Goal: Task Accomplishment & Management: Complete application form

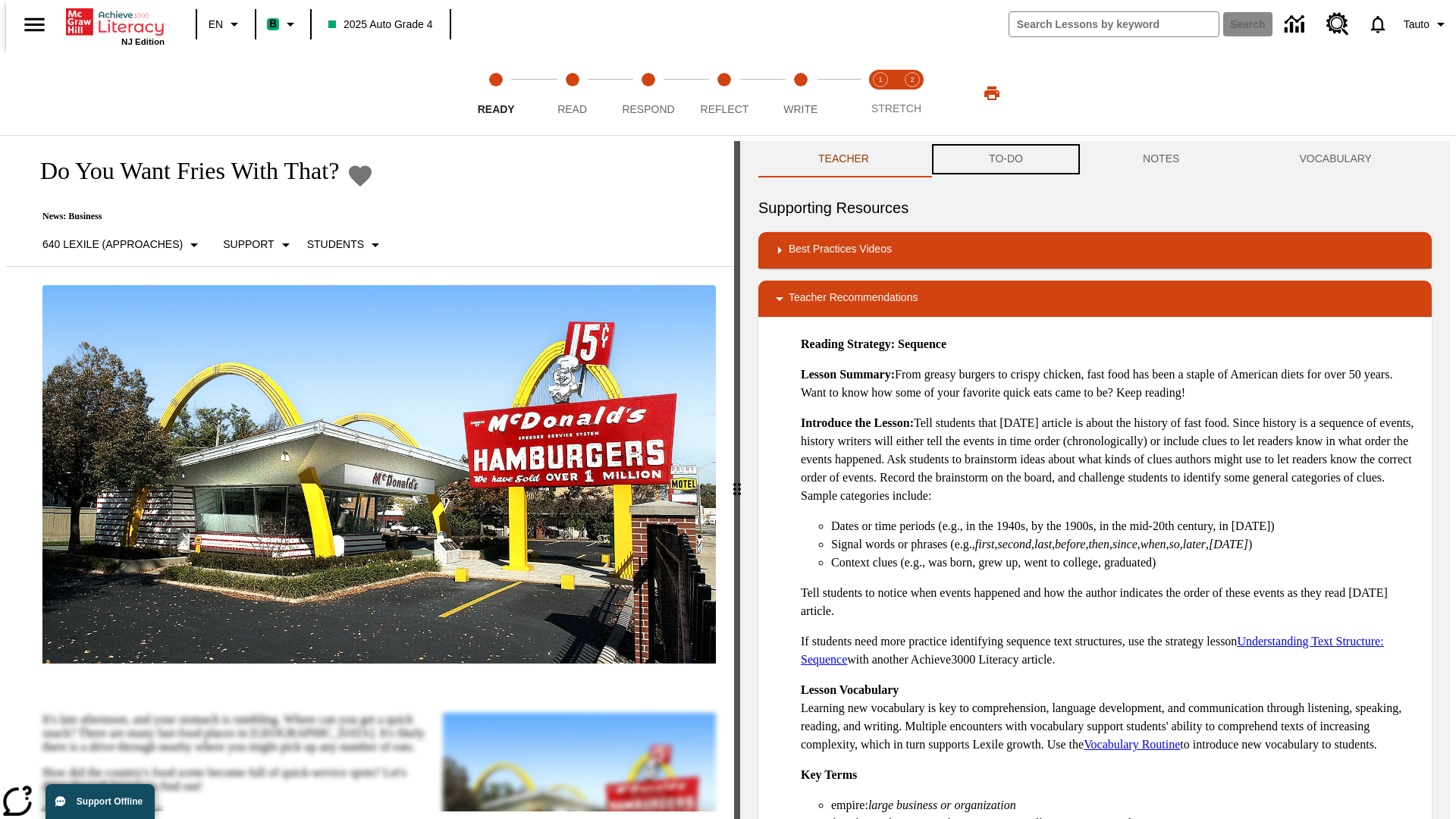
click at [1004, 159] on button "TO-DO" at bounding box center [1005, 159] width 154 height 37
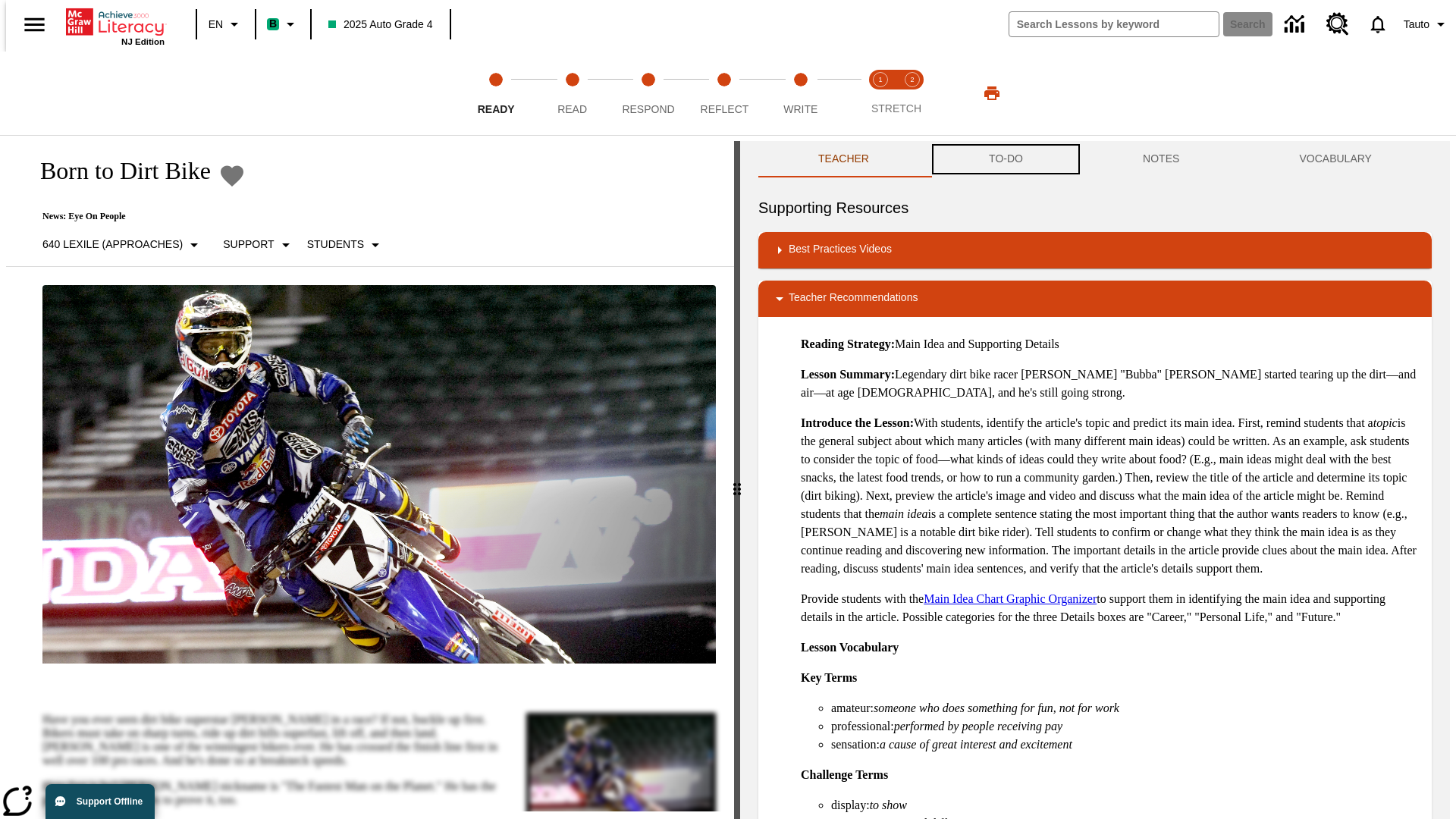
click at [1004, 159] on button "TO-DO" at bounding box center [1005, 159] width 154 height 37
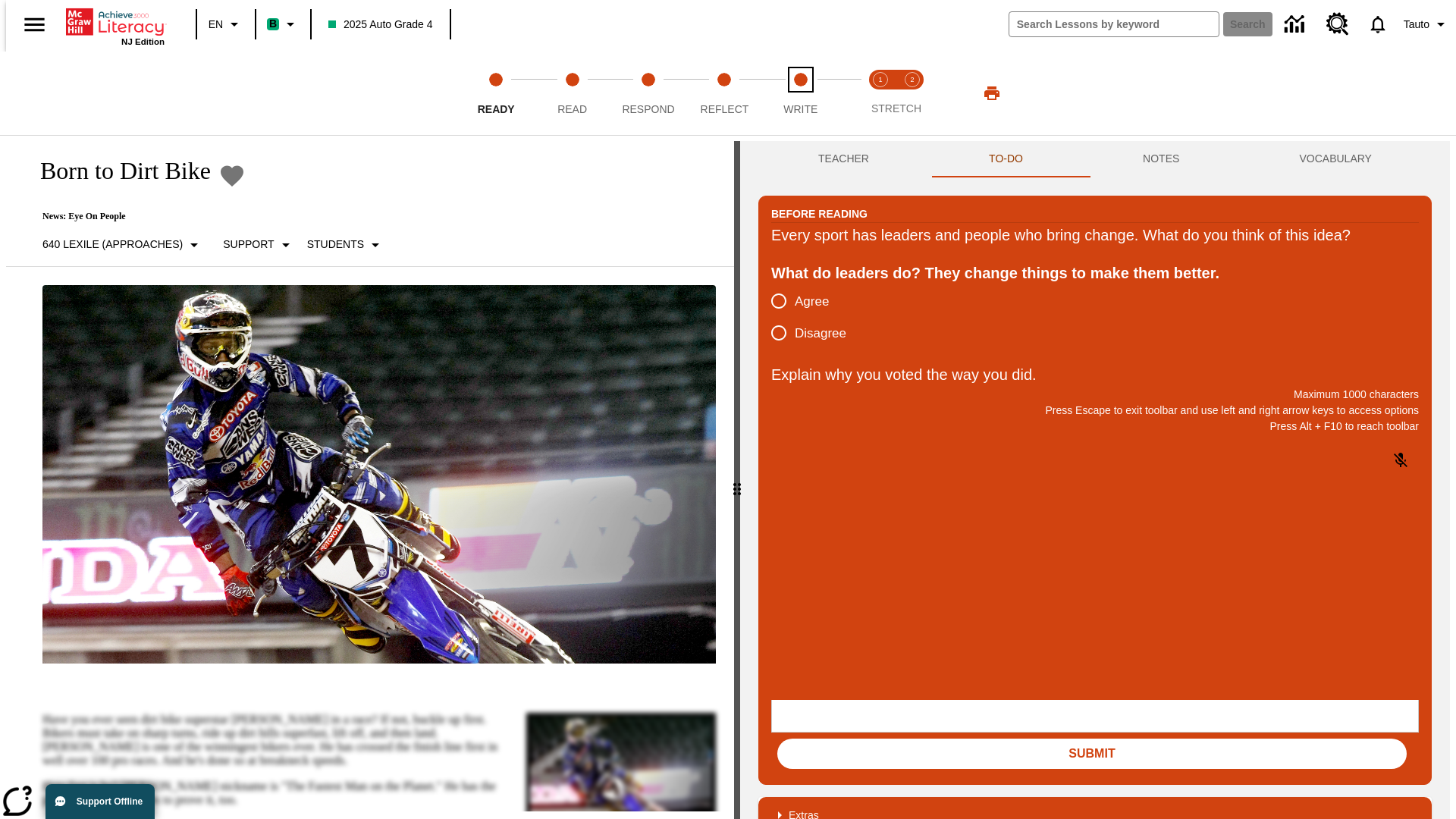
click at [799, 93] on span "Write" at bounding box center [800, 103] width 34 height 27
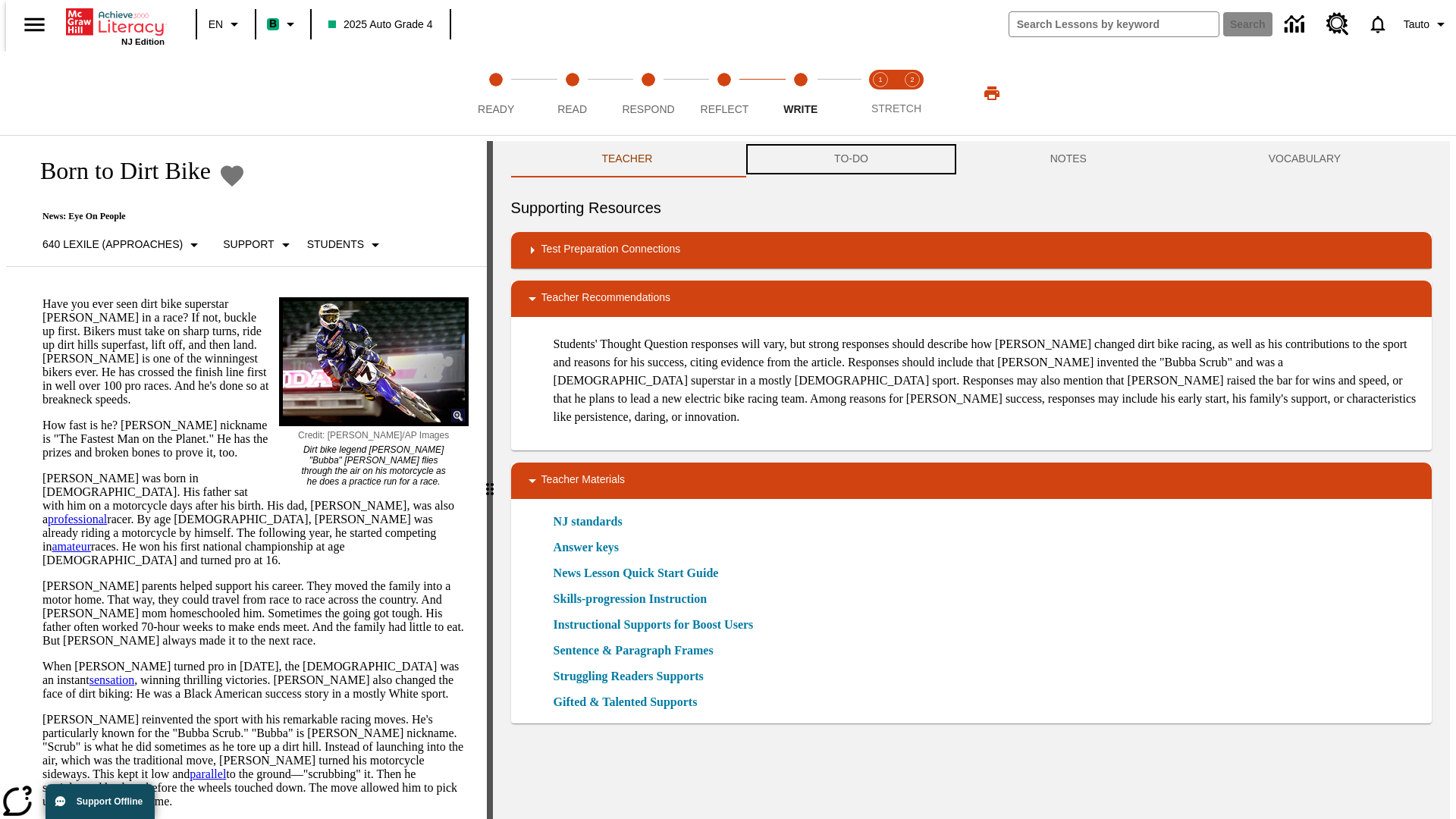
scroll to position [1, 0]
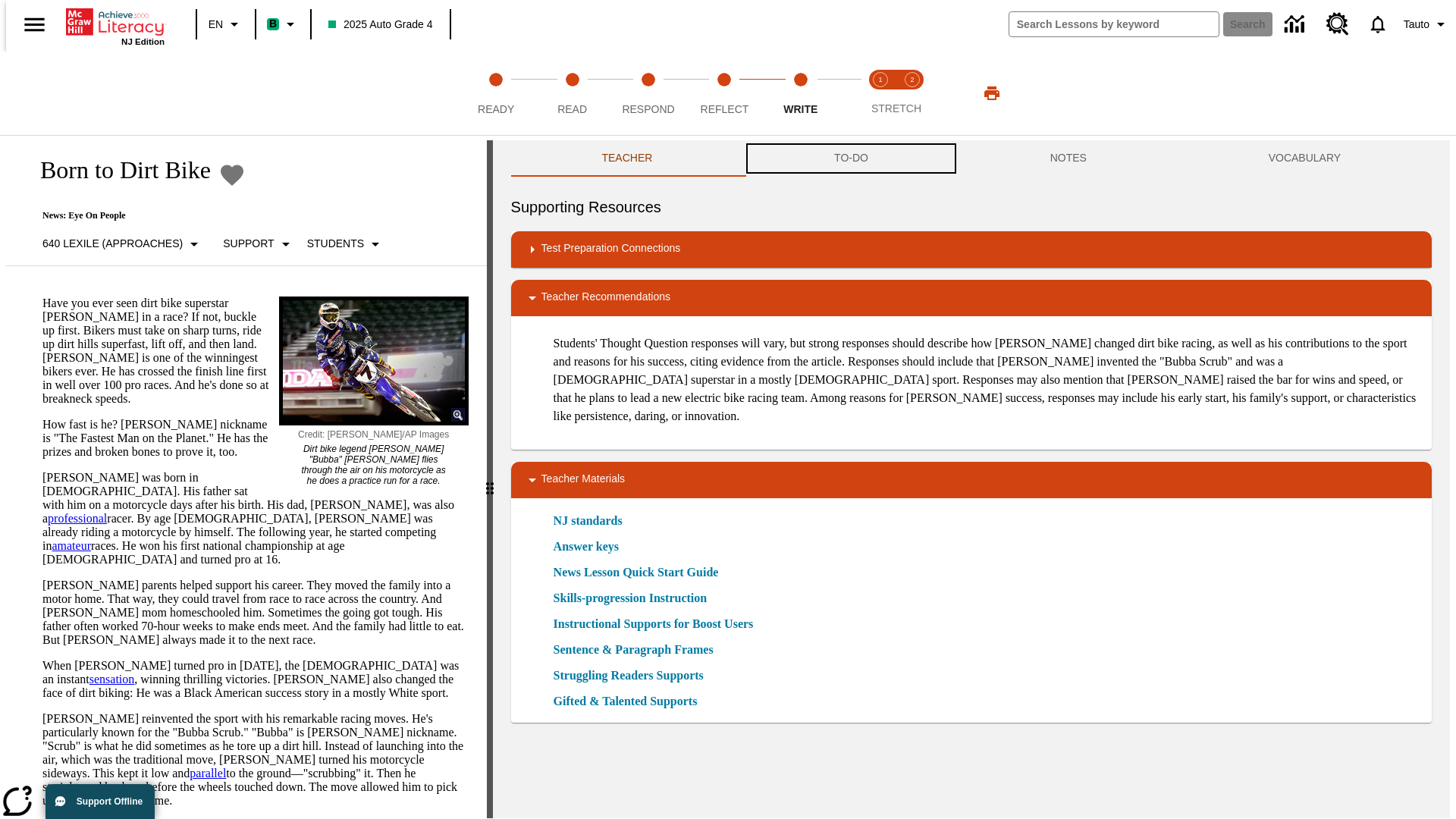
click at [850, 159] on button "TO-DO" at bounding box center [851, 158] width 216 height 37
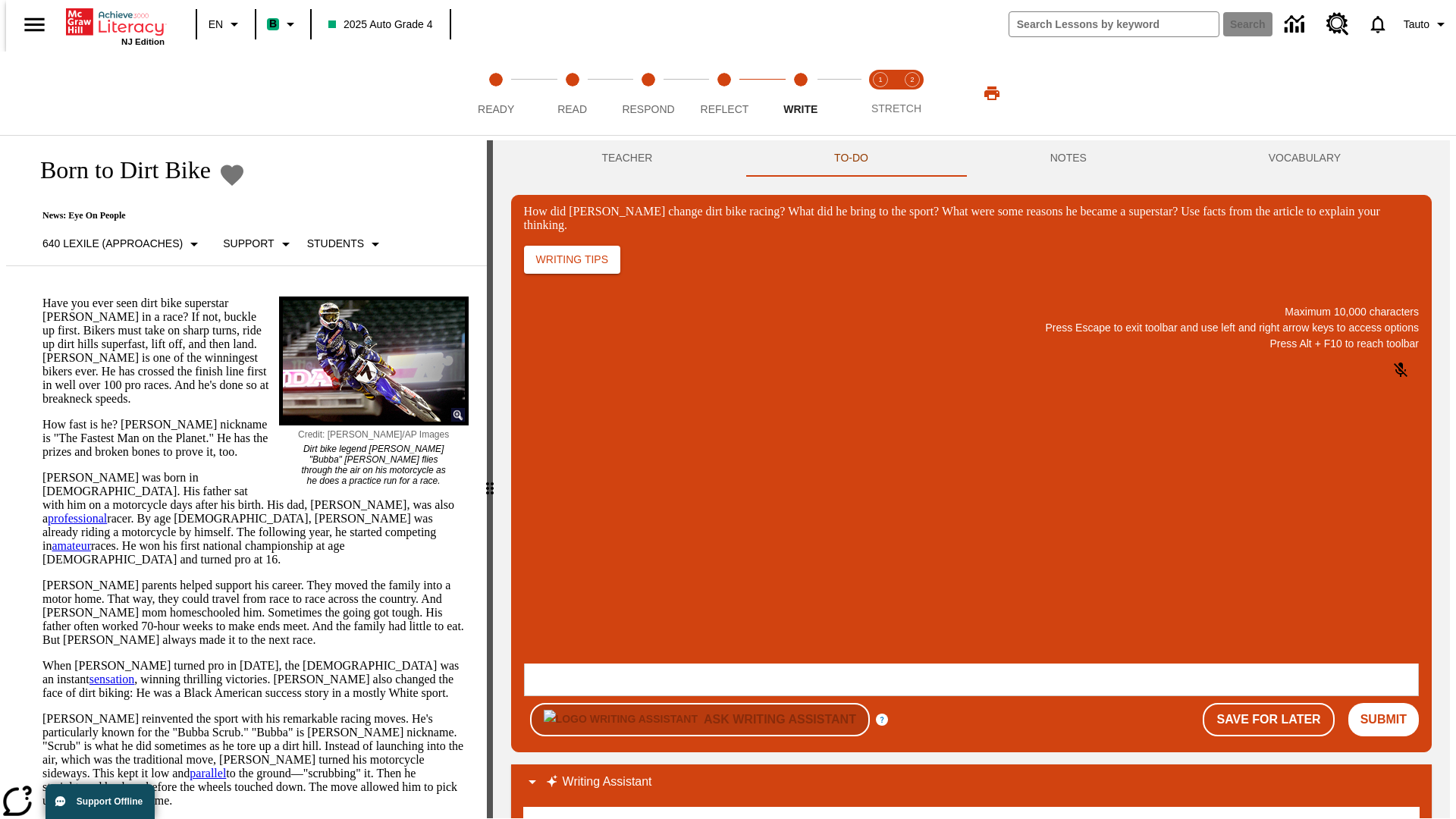
scroll to position [0, 0]
click at [1276, 702] on button "Save For Later" at bounding box center [1268, 718] width 131 height 33
